Goal: Transaction & Acquisition: Purchase product/service

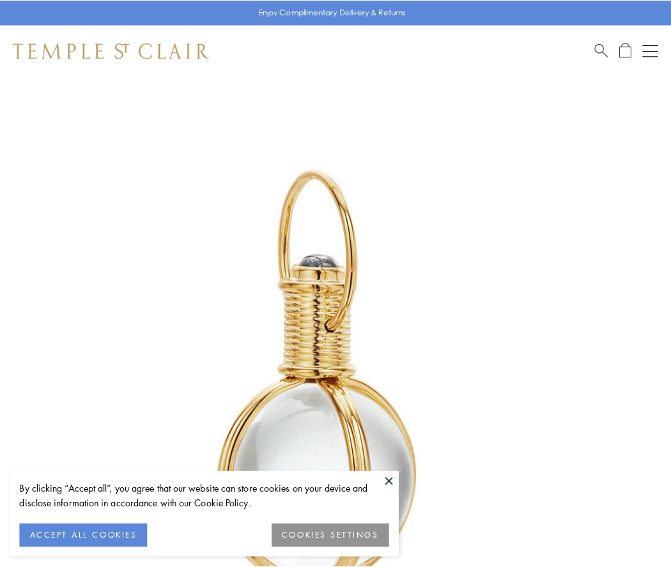
scroll to position [333, 0]
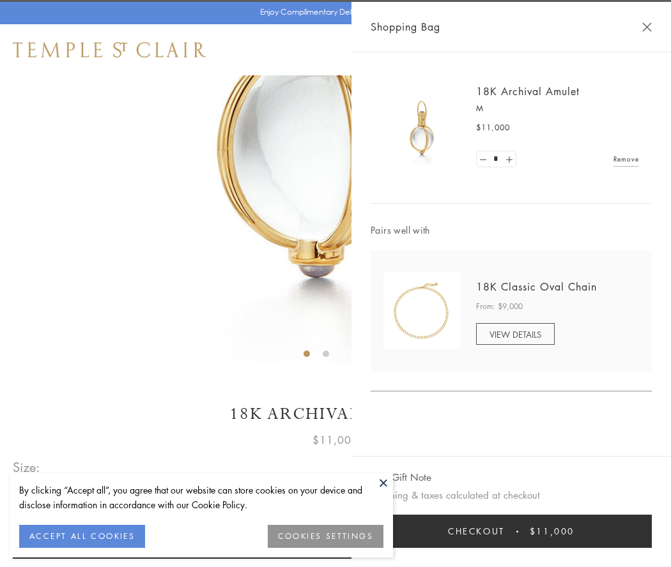
click at [511, 532] on button "Checkout $11,000" at bounding box center [511, 531] width 281 height 33
